Goal: Navigation & Orientation: Find specific page/section

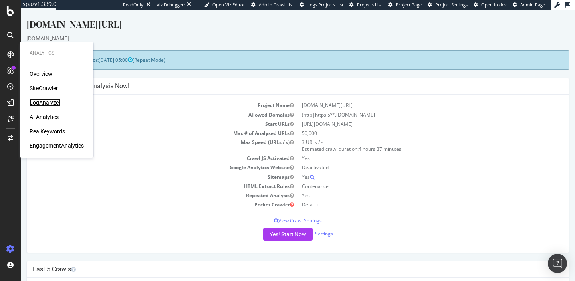
click at [52, 100] on div "LogAnalyzer" at bounding box center [45, 103] width 31 height 8
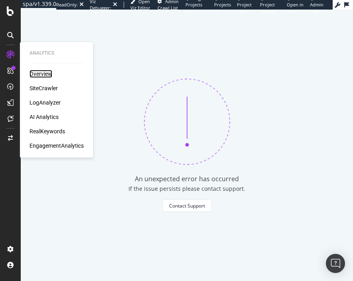
click at [40, 77] on div "Overview" at bounding box center [41, 74] width 23 height 8
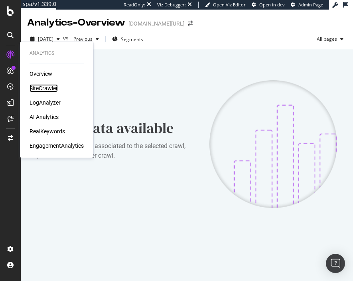
click at [51, 89] on div "SiteCrawler" at bounding box center [44, 88] width 28 height 8
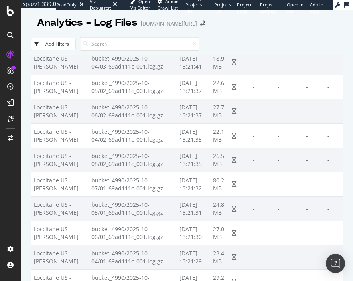
scroll to position [3205, 0]
